Goal: Information Seeking & Learning: Check status

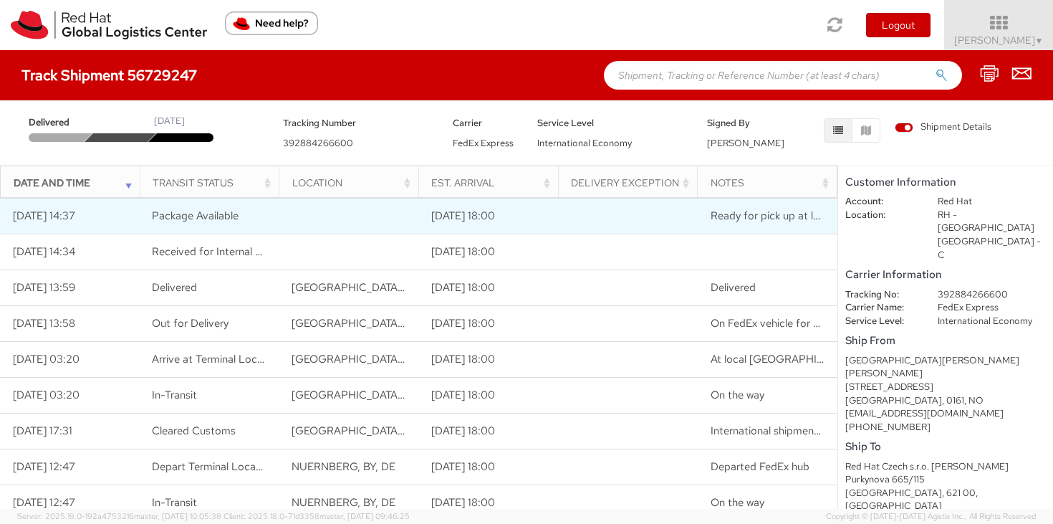
drag, startPoint x: 758, startPoint y: 221, endPoint x: 779, endPoint y: 213, distance: 22.2
click at [765, 216] on span "Ready for pick up at locker RH - [GEOGRAPHIC_DATA] TPB-C-35" at bounding box center [871, 216] width 321 height 14
click at [785, 213] on span "Ready for pick up at locker RH - [GEOGRAPHIC_DATA] TPB-C-35" at bounding box center [871, 216] width 321 height 14
drag, startPoint x: 785, startPoint y: 212, endPoint x: 802, endPoint y: 204, distance: 18.6
click at [785, 212] on span "Ready for pick up at locker RH - [GEOGRAPHIC_DATA] TPB-C-35" at bounding box center [871, 216] width 321 height 14
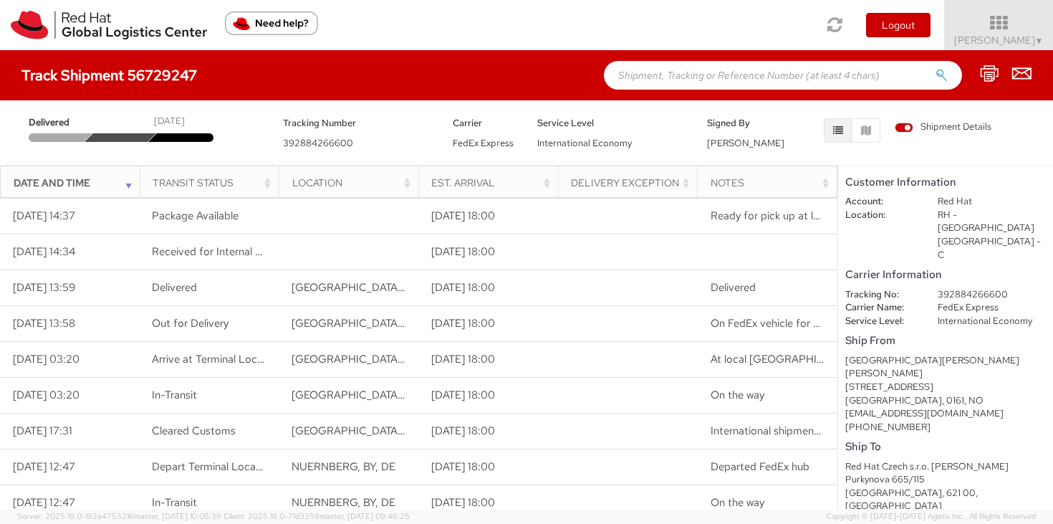
drag, startPoint x: 838, startPoint y: 188, endPoint x: 892, endPoint y: 188, distance: 54.5
click at [892, 188] on div "Date and Time Transit Status Location Est. Arrival Delivery Exception Notes Loa…" at bounding box center [526, 337] width 1053 height 344
click at [694, 184] on th "Delivery Exception" at bounding box center [628, 183] width 140 height 34
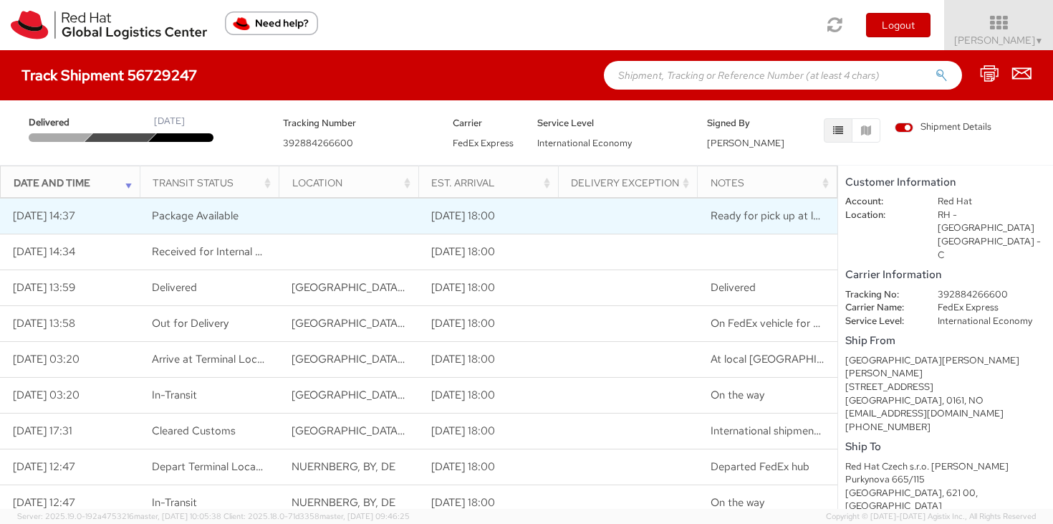
click at [732, 222] on td "Ready for pick up at locker RH - [GEOGRAPHIC_DATA] TPB-C-35" at bounding box center [768, 216] width 140 height 36
click at [727, 219] on span "Ready for pick up at locker RH - [GEOGRAPHIC_DATA] TPB-C-35" at bounding box center [871, 216] width 321 height 14
click at [728, 218] on span "Ready for pick up at locker RH - [GEOGRAPHIC_DATA] TPB-C-35" at bounding box center [871, 216] width 321 height 14
click at [728, 217] on span "Ready for pick up at locker RH - [GEOGRAPHIC_DATA] TPB-C-35" at bounding box center [871, 216] width 321 height 14
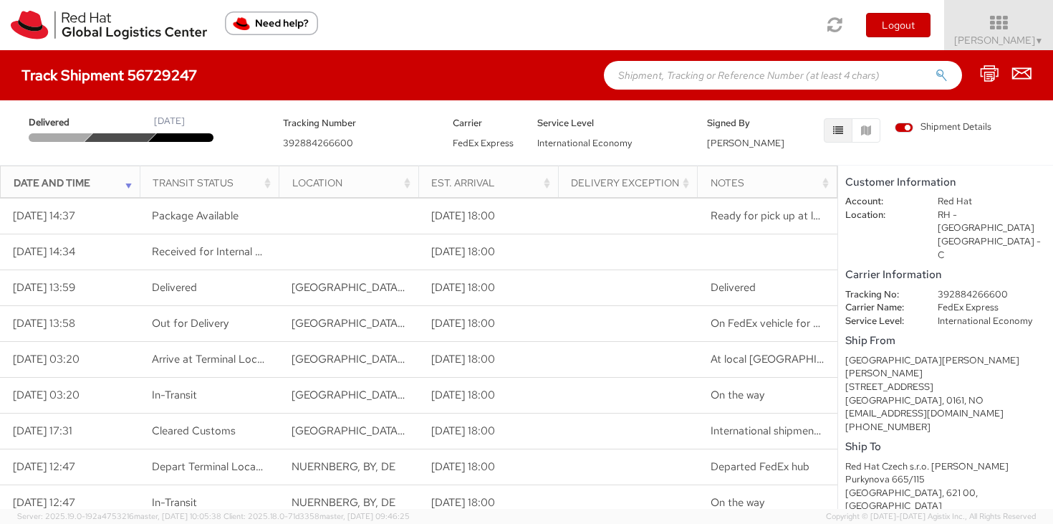
click at [762, 177] on div "Notes" at bounding box center [772, 183] width 122 height 14
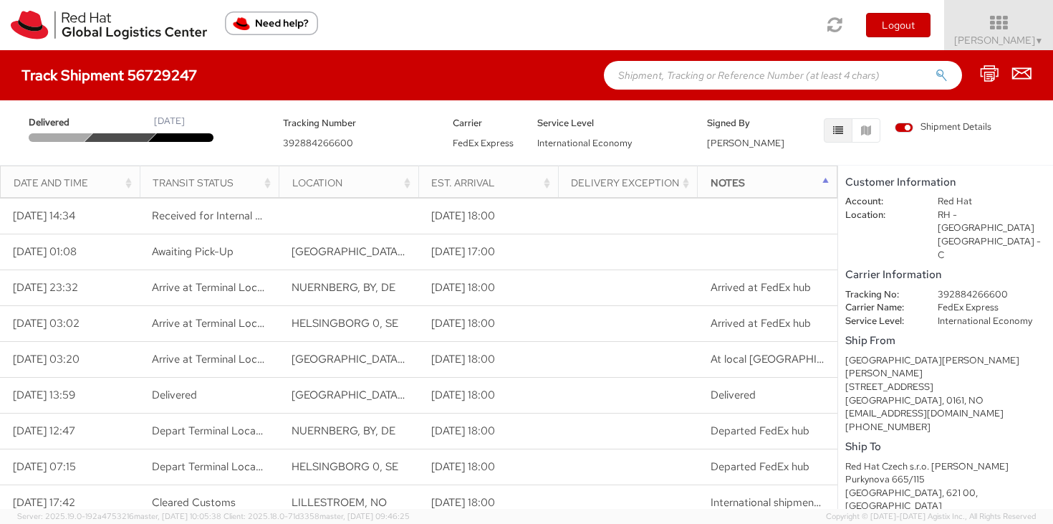
click at [765, 177] on div "Notes" at bounding box center [772, 183] width 122 height 14
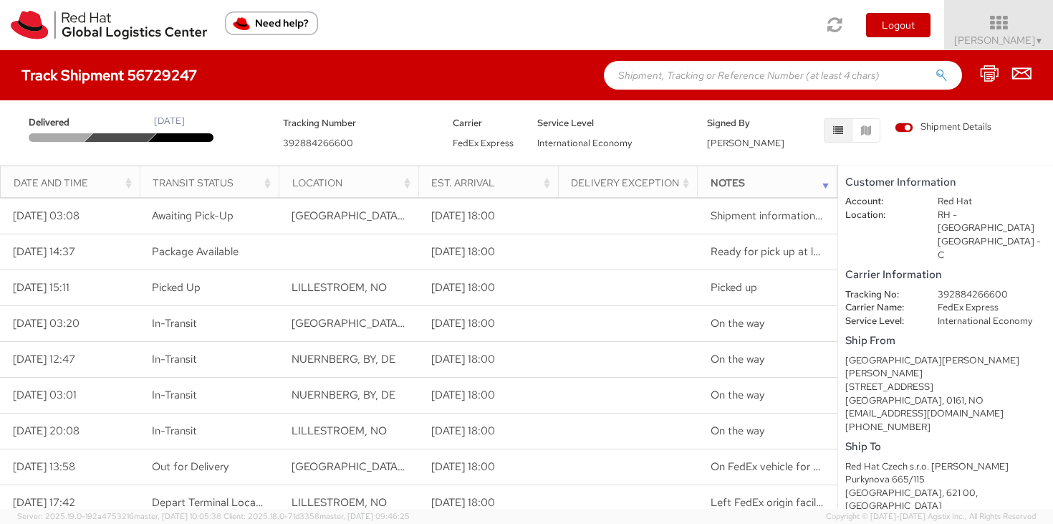
click at [765, 177] on div "Notes" at bounding box center [772, 183] width 122 height 14
